Goal: Find specific page/section: Find specific page/section

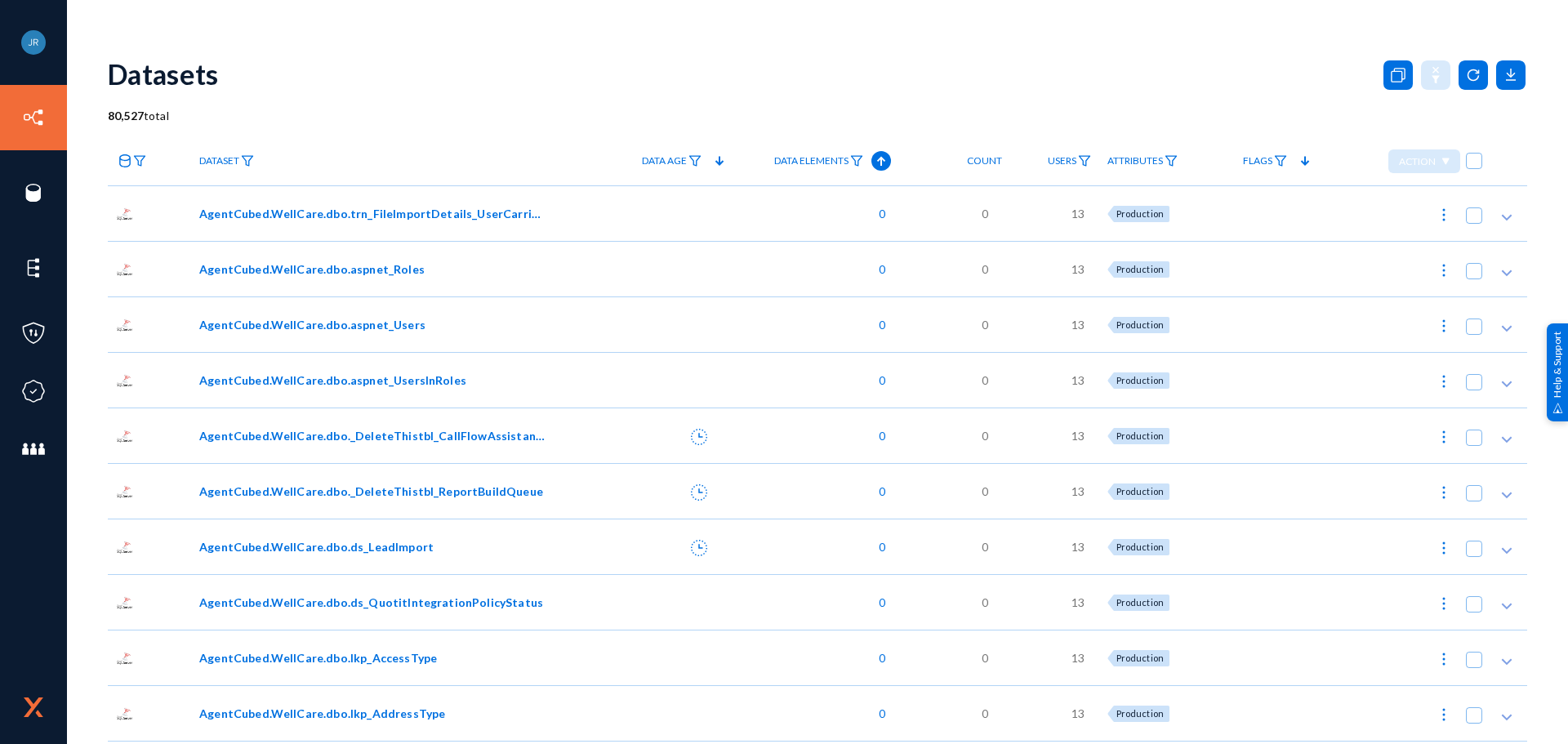
click at [708, 94] on div "Datasets" at bounding box center [817, 74] width 1419 height 66
click at [1168, 38] on div "[PERSON_NAME] HPOne Log out Directory Datasets Sources Sensors Events Classifie…" at bounding box center [784, 372] width 1568 height 744
click at [876, 161] on icon at bounding box center [881, 161] width 19 height 19
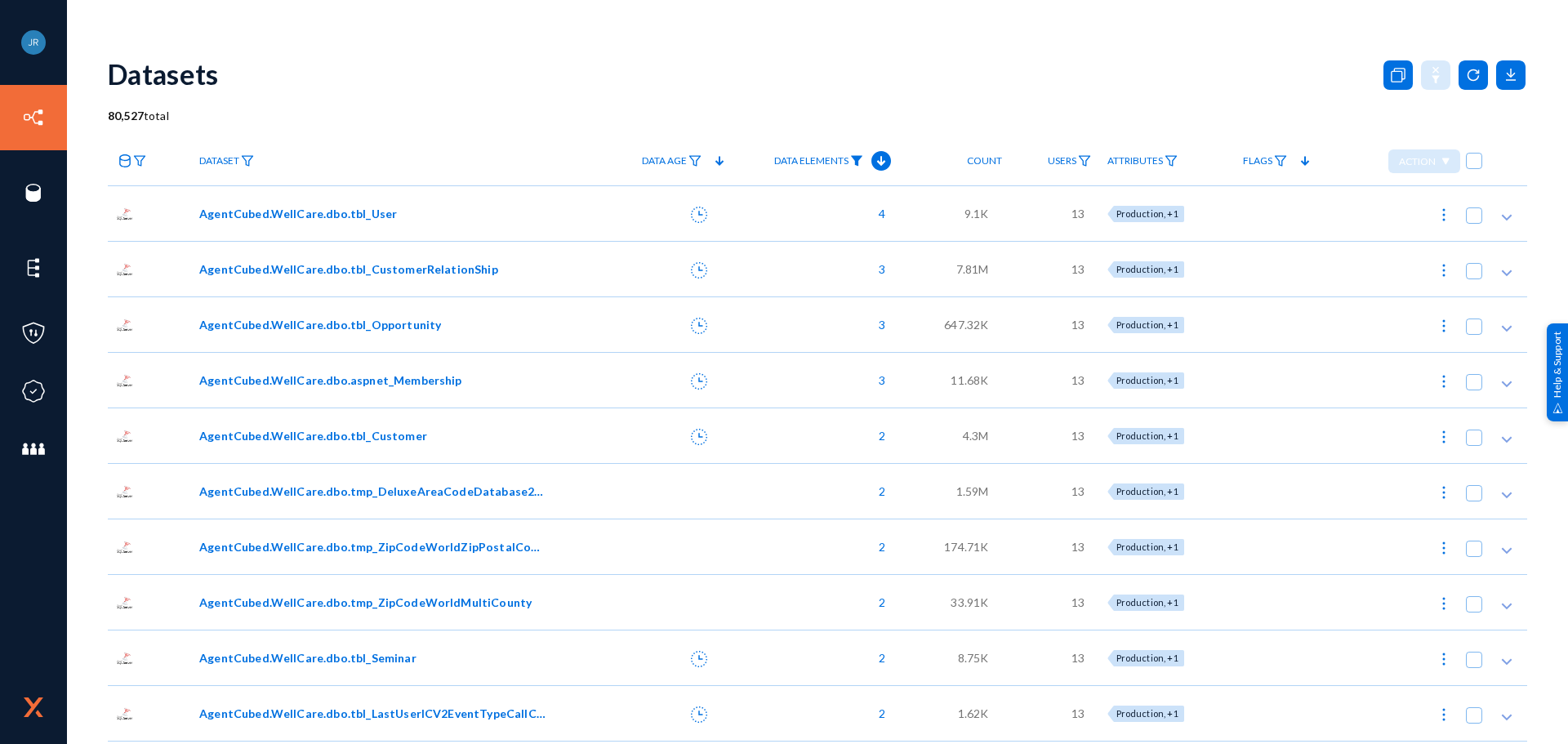
click at [858, 157] on img at bounding box center [856, 161] width 13 height 11
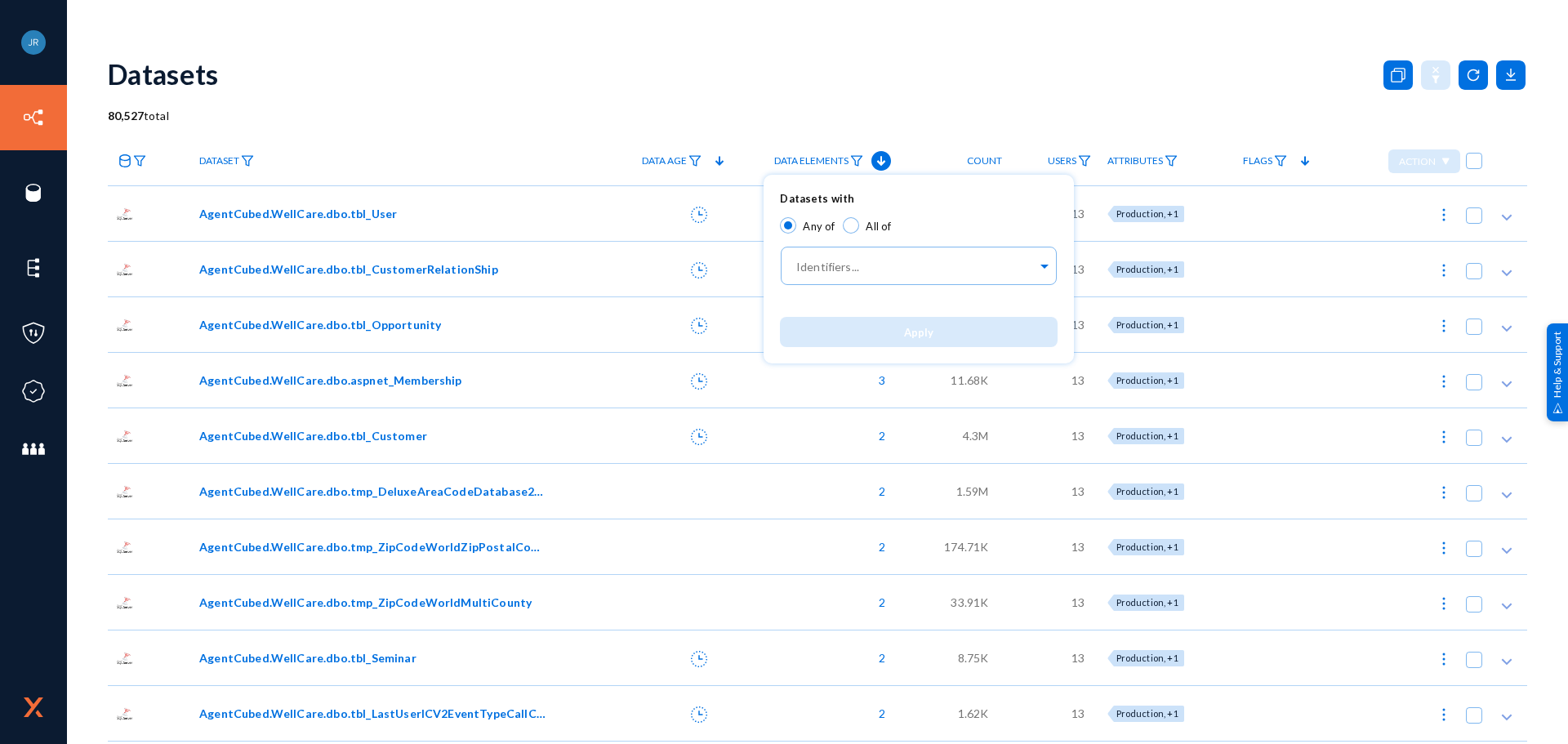
click at [857, 227] on span at bounding box center [851, 225] width 17 height 17
click at [857, 227] on input "All of" at bounding box center [851, 225] width 17 height 17
radio input "true"
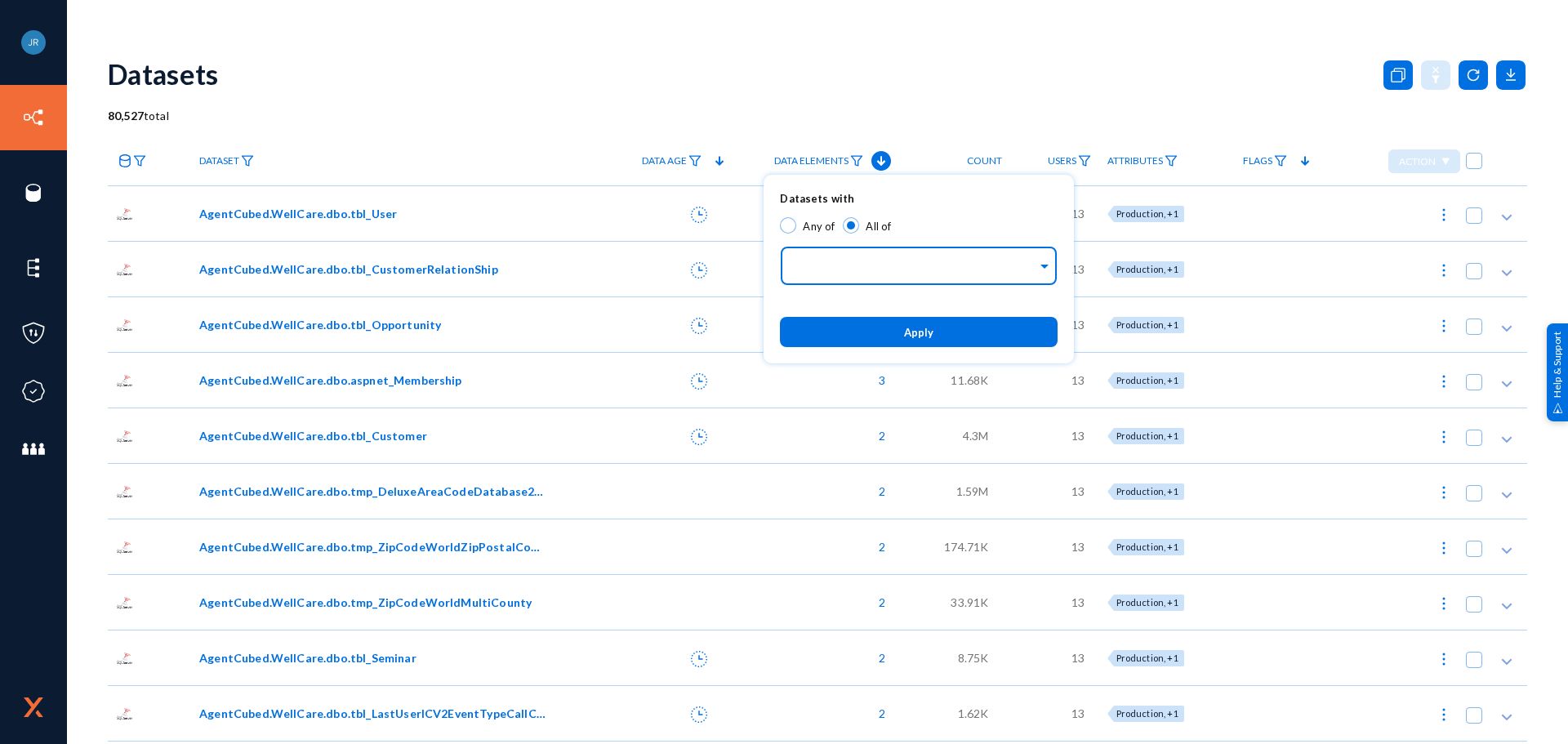
click at [893, 275] on input "text" at bounding box center [915, 268] width 245 height 16
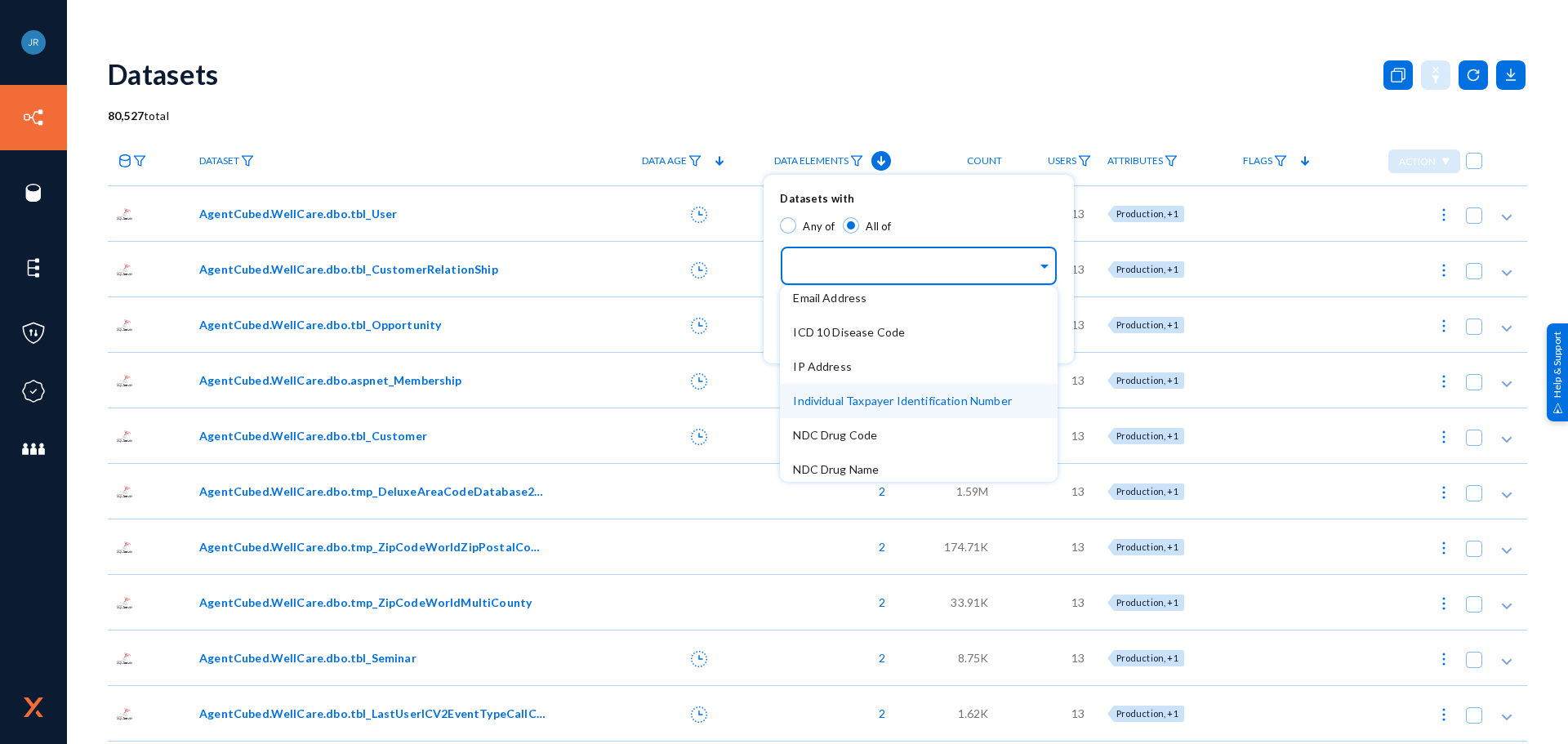
scroll to position [327, 0]
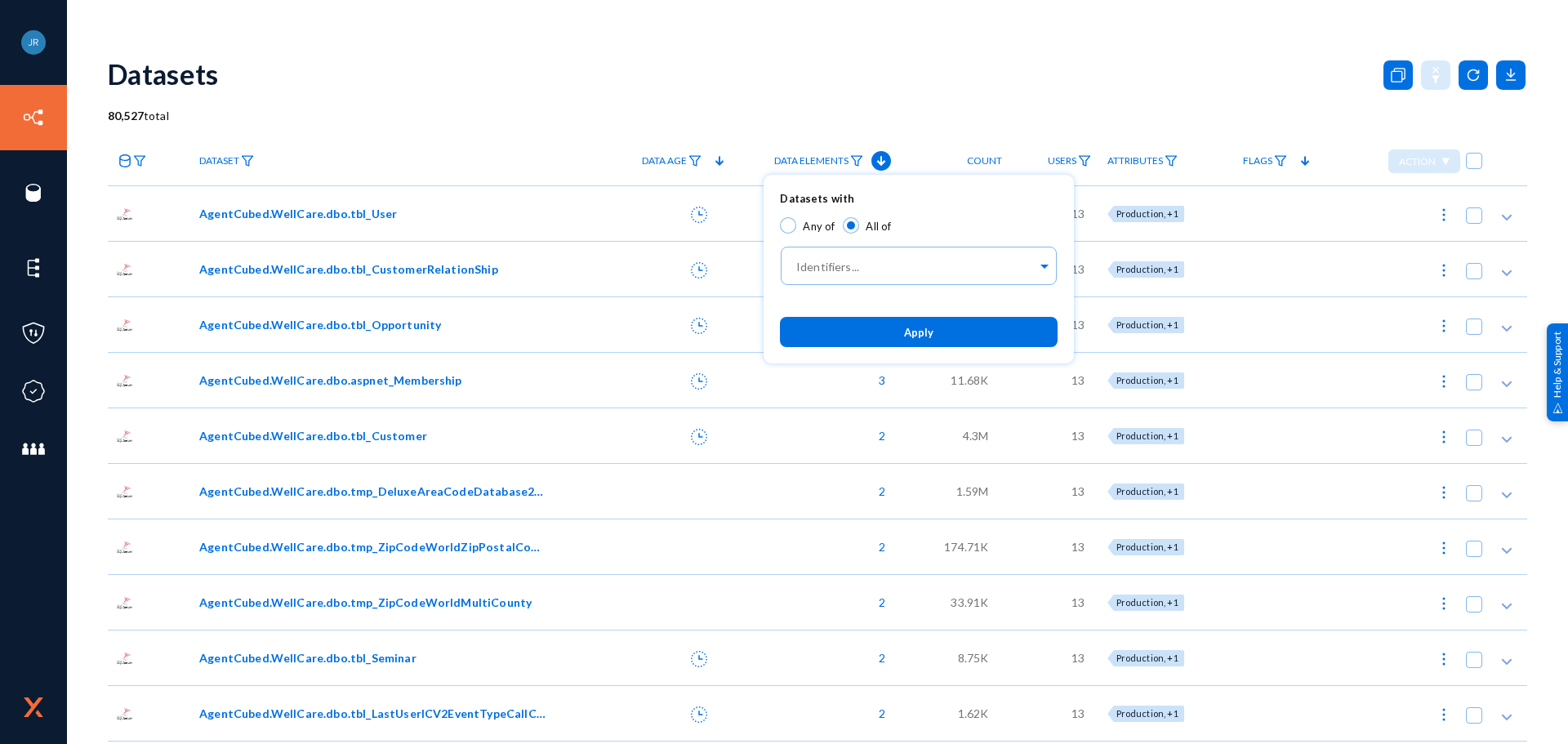
click at [854, 54] on div at bounding box center [784, 372] width 1568 height 744
